Goal: Navigation & Orientation: Find specific page/section

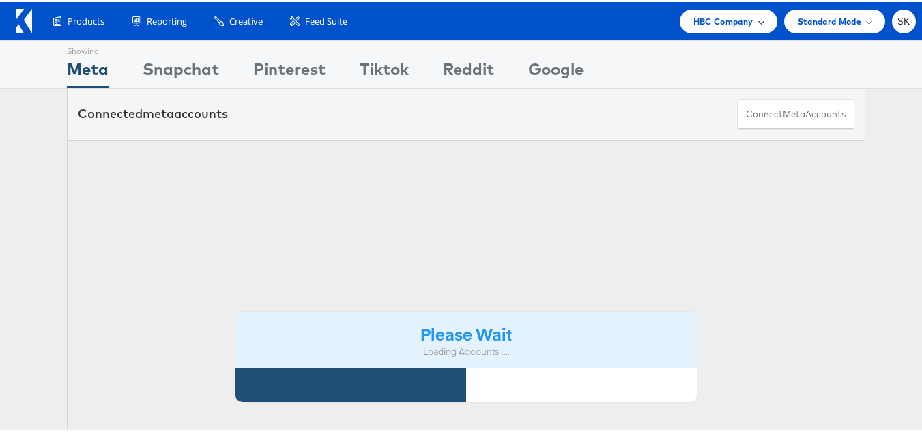
click at [727, 24] on span "HBC Company" at bounding box center [723, 19] width 60 height 14
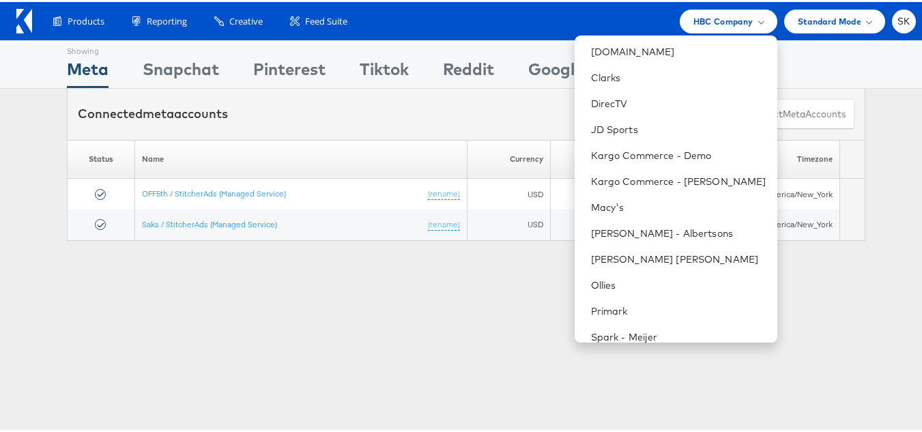
scroll to position [273, 0]
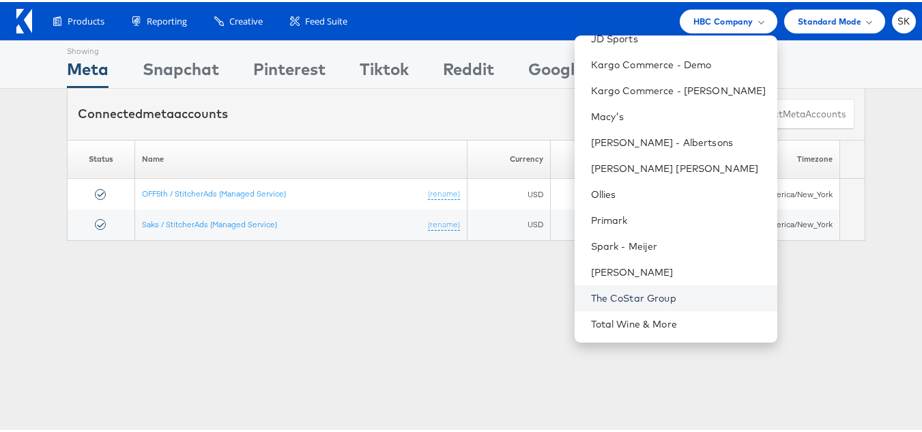
click at [622, 302] on link "The CoStar Group" at bounding box center [678, 296] width 175 height 14
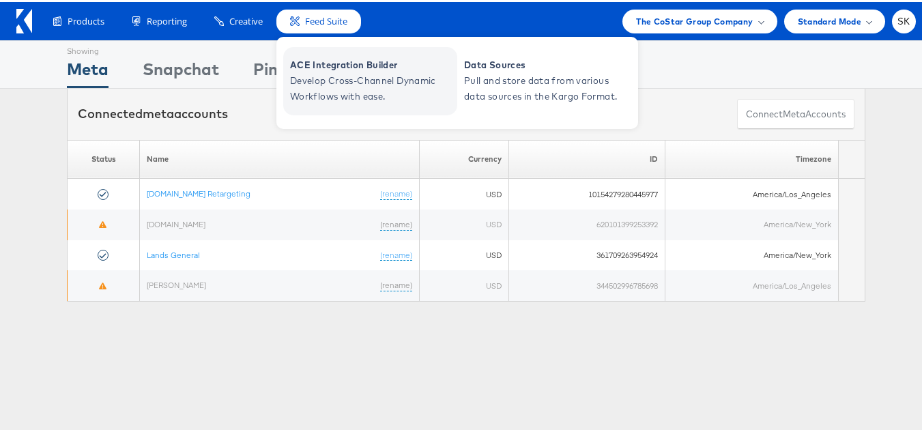
click at [338, 85] on span "Develop Cross-Channel Dynamic Workflows with ease." at bounding box center [372, 86] width 164 height 31
